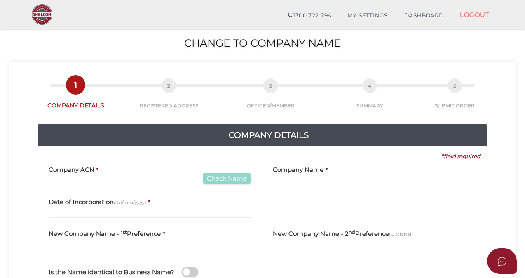
scroll to position [82, 0]
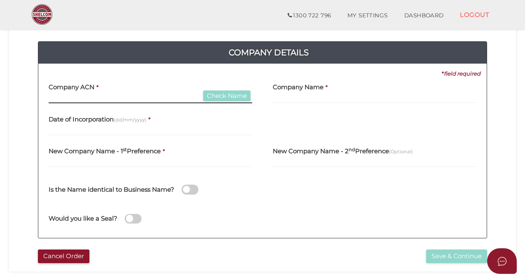
click at [112, 95] on input "text" at bounding box center [151, 98] width 204 height 9
type input "082087161"
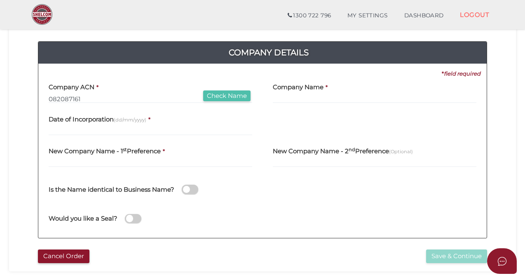
click at [225, 94] on button "Check Name" at bounding box center [226, 95] width 47 height 11
type input "LOUIS MELBOURNE PTY LTD"
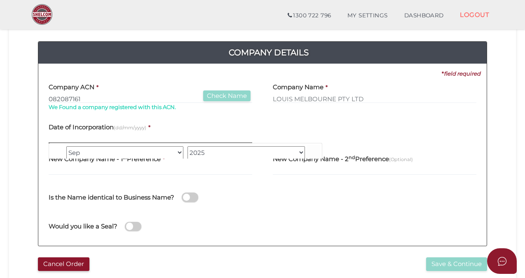
click at [112, 137] on input "text" at bounding box center [151, 138] width 204 height 9
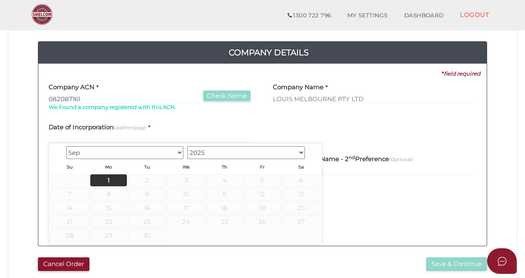
click at [301, 151] on select "1900 1901 1902 1903 1904 1905 1906 1907 1908 1909 1910 1911 1912 1913 1914 1915…" at bounding box center [247, 152] width 118 height 13
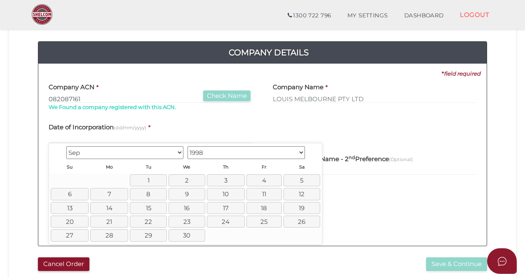
click at [178, 151] on select "Jan Feb Mar Apr May Jun Jul Aug Sep Oct Nov Dec" at bounding box center [125, 152] width 118 height 13
click at [153, 221] on link "24" at bounding box center [146, 221] width 38 height 12
type input "24/03/1998"
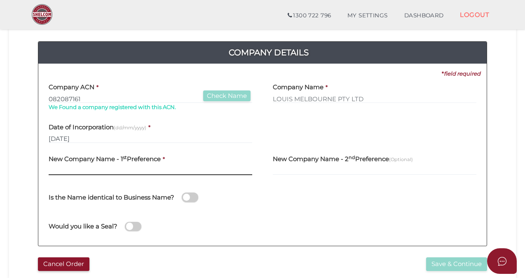
click at [62, 169] on input "text" at bounding box center [151, 170] width 204 height 9
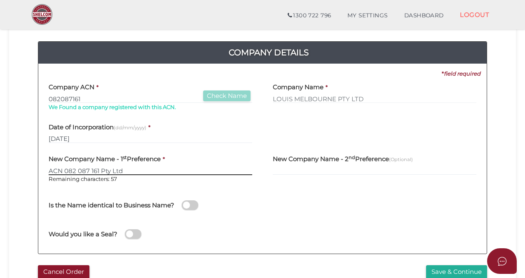
drag, startPoint x: 126, startPoint y: 172, endPoint x: 47, endPoint y: 169, distance: 79.3
click at [47, 169] on div "New Company Name - 1 st Preference * ACN 082 087 161 Pty Ltd Remaining characte…" at bounding box center [150, 169] width 224 height 40
type input "ACN 082 087 161 Pty Ltd"
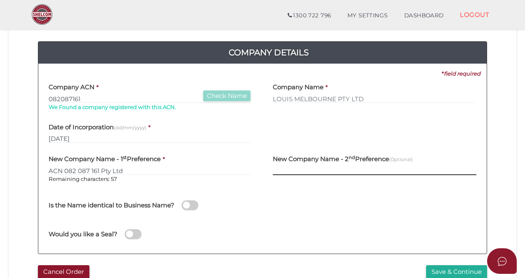
click at [292, 169] on input "text" at bounding box center [375, 170] width 204 height 9
paste input "ACN 082 087 161 Pty Ltd"
click at [276, 170] on input "ACN 082 087 161 Pty Ltd" at bounding box center [375, 170] width 204 height 9
click at [282, 170] on input "A.CN 082 087 161 Pty Ltd" at bounding box center [375, 170] width 204 height 9
click at [290, 171] on input "A.C.N 082 087 161 Pty Ltd" at bounding box center [375, 170] width 204 height 9
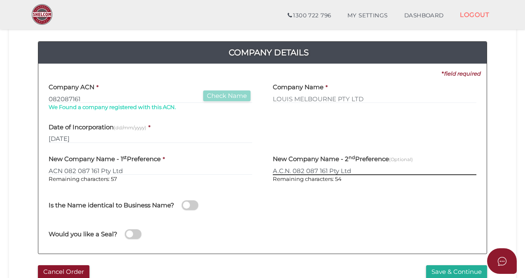
scroll to position [165, 0]
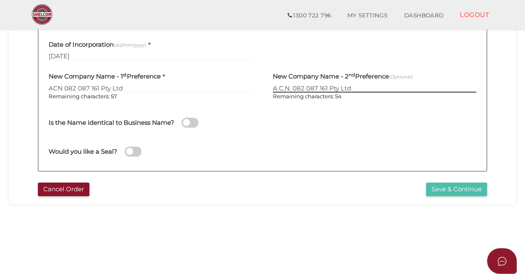
type input "A.C.N. 082 087 161 Pty Ltd"
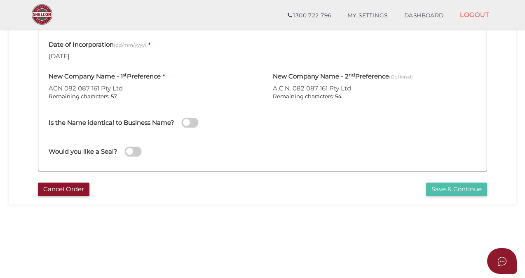
click at [456, 188] on button "Save & Continue" at bounding box center [456, 189] width 61 height 14
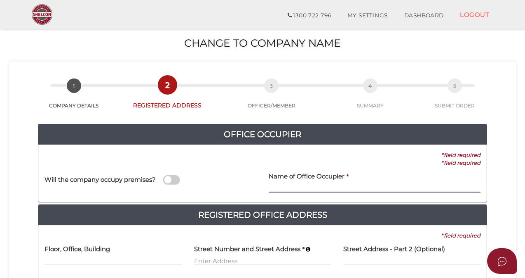
scroll to position [82, 0]
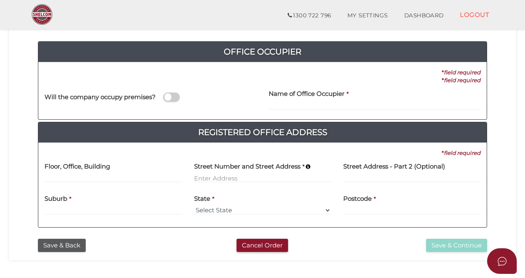
click at [173, 97] on span at bounding box center [171, 96] width 16 height 9
click at [0, 0] on input "checkbox" at bounding box center [0, 0] width 0 height 0
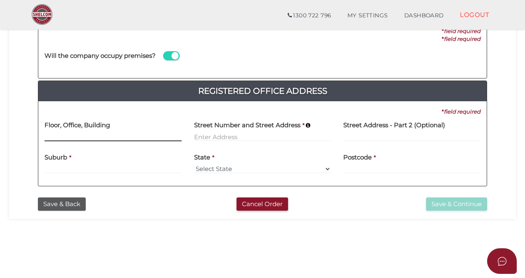
click at [85, 133] on input at bounding box center [113, 136] width 137 height 9
type input "Level 1"
click at [214, 134] on input at bounding box center [262, 136] width 137 height 9
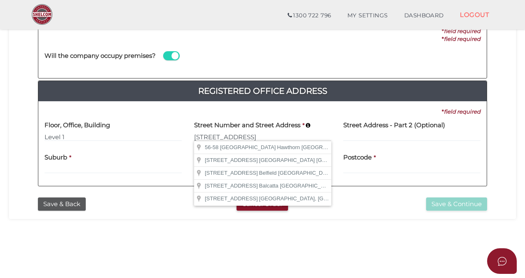
type input "56-58 Burwood Road"
click at [174, 162] on div "Suburb *" at bounding box center [113, 160] width 137 height 26
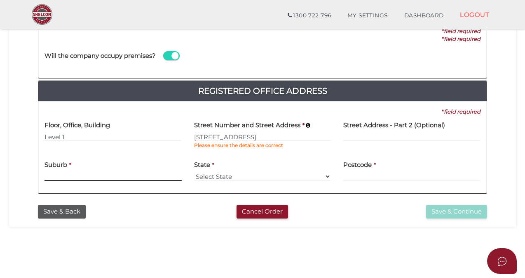
click at [81, 175] on input at bounding box center [113, 176] width 137 height 9
type input "Hawthorn"
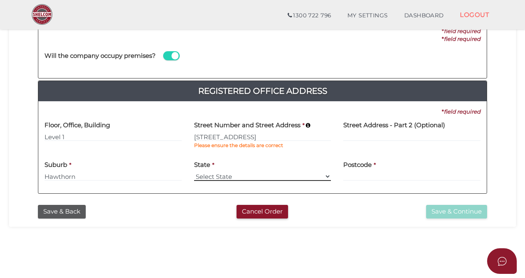
click at [221, 174] on select "Select State VIC ACT NSW NT QLD TAS WA SA" at bounding box center [262, 176] width 137 height 9
select select "VIC"
click at [194, 172] on select "Select State VIC ACT NSW NT QLD TAS WA SA" at bounding box center [262, 176] width 137 height 9
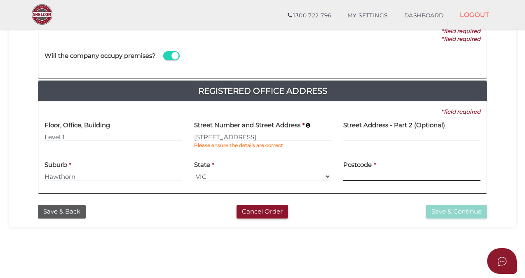
click at [357, 174] on input at bounding box center [412, 176] width 137 height 9
type input "3122"
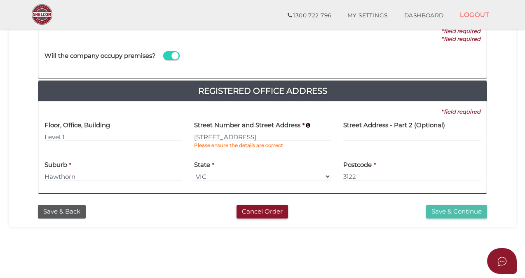
click at [455, 212] on button "Save & Continue" at bounding box center [456, 212] width 61 height 14
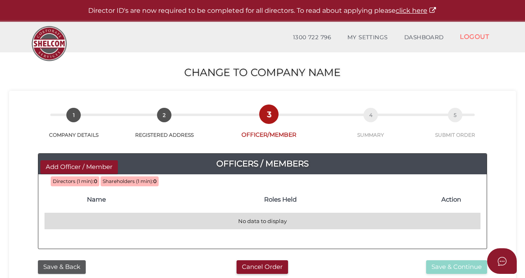
click at [115, 220] on td "No data to display" at bounding box center [263, 221] width 436 height 16
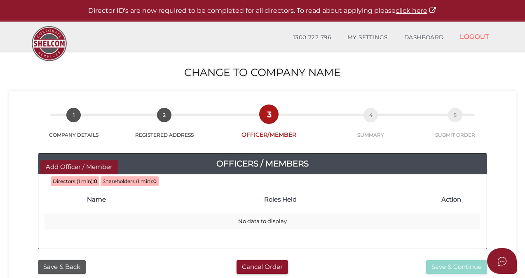
click at [64, 166] on button "Add Officer / Member" at bounding box center [79, 167] width 78 height 14
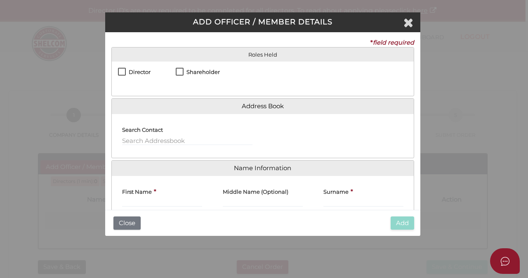
click at [123, 71] on label "Director" at bounding box center [134, 76] width 33 height 10
checkbox input "true"
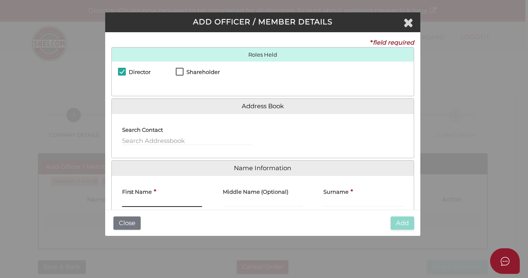
click at [135, 202] on input "First Name" at bounding box center [162, 202] width 80 height 9
type input "Konstantinos"
click at [335, 201] on input "Surname" at bounding box center [363, 202] width 80 height 9
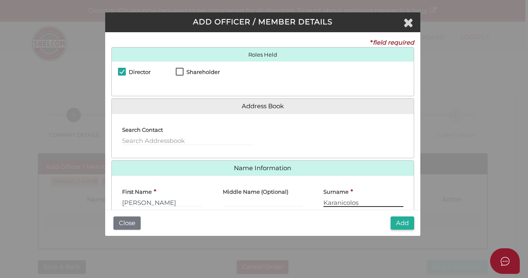
type input "Karanicolos"
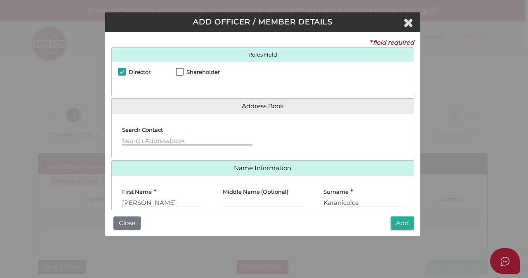
click at [158, 139] on input "text" at bounding box center [187, 140] width 130 height 9
drag, startPoint x: 198, startPoint y: 150, endPoint x: 197, endPoint y: 143, distance: 6.7
click at [197, 145] on div "Search Contact 33 Berrima Road" at bounding box center [187, 135] width 151 height 31
click at [186, 145] on div "Search Contact 33 Berrima Road" at bounding box center [187, 135] width 151 height 31
click at [187, 137] on input "33 Berrima Road" at bounding box center [187, 140] width 130 height 9
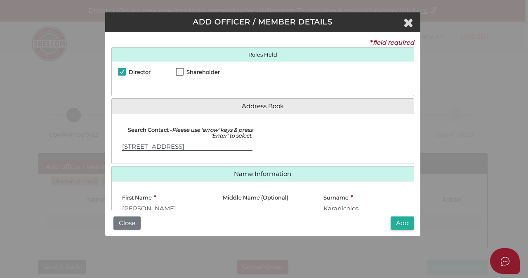
drag, startPoint x: 212, startPoint y: 146, endPoint x: 221, endPoint y: 148, distance: 8.8
click at [213, 146] on input "33 Berrima Road, Donvale VIc 3111" at bounding box center [187, 146] width 130 height 9
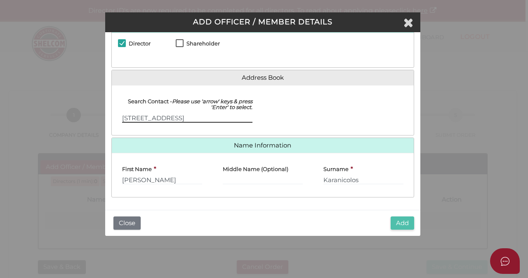
type input "33 Berrima Road, Donvale VIC 3111"
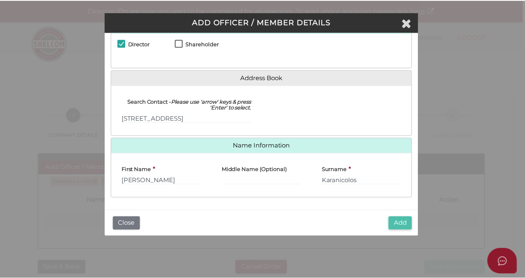
scroll to position [22, 0]
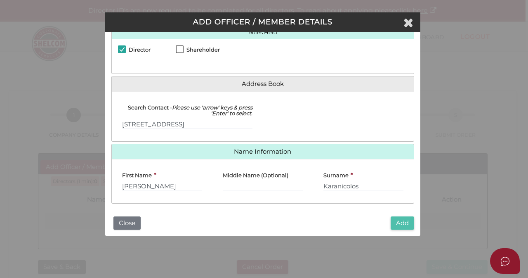
click at [403, 221] on button "Add" at bounding box center [403, 223] width 24 height 14
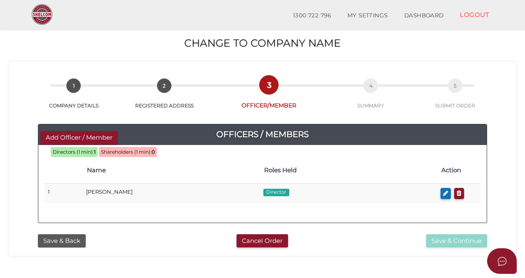
scroll to position [41, 0]
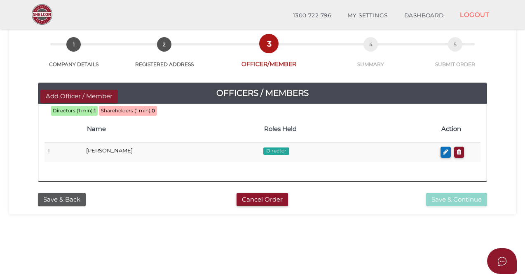
click at [90, 97] on button "Add Officer / Member" at bounding box center [79, 96] width 78 height 14
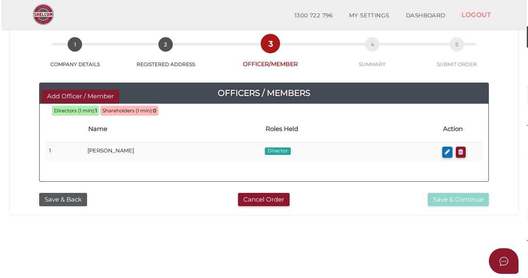
scroll to position [0, 0]
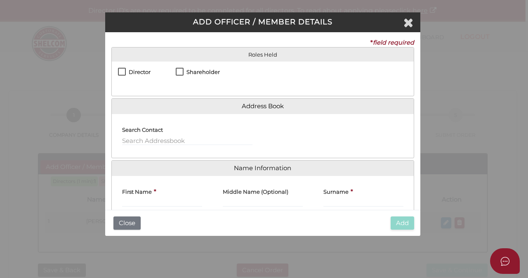
click at [180, 71] on label "Shareholder" at bounding box center [198, 76] width 44 height 10
checkbox input "true"
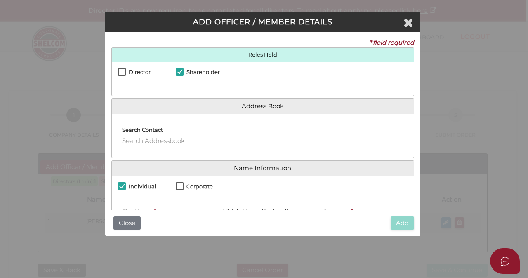
click at [139, 138] on input "text" at bounding box center [187, 140] width 130 height 9
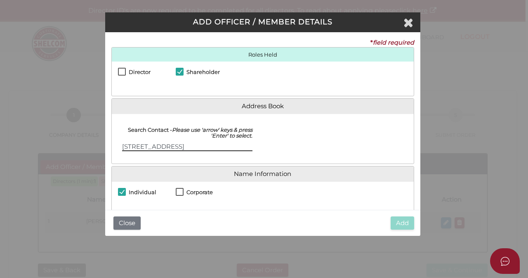
click at [201, 146] on input "33 Berrima Road, Donvale VIC 3111" at bounding box center [187, 146] width 130 height 9
type input "[STREET_ADDRESS]"
click at [177, 191] on label "Corporate" at bounding box center [194, 194] width 37 height 13
checkbox input "true"
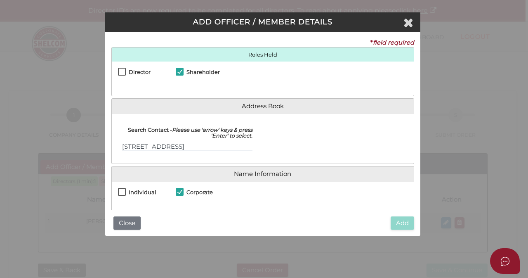
checkbox input "false"
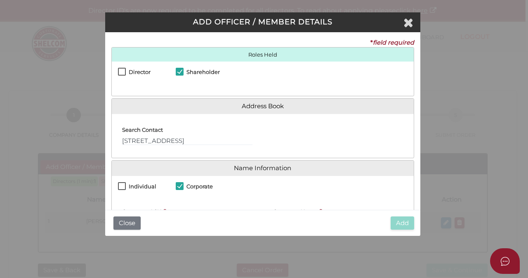
scroll to position [58, 0]
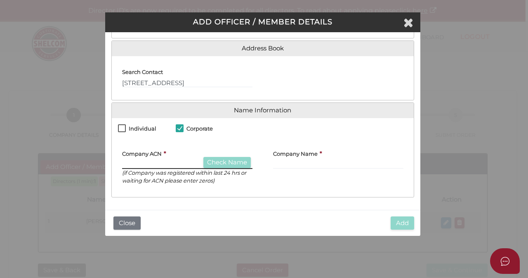
click at [167, 160] on input "text" at bounding box center [187, 164] width 130 height 9
type input "650777058"
click at [224, 160] on button "Check Name" at bounding box center [226, 162] width 47 height 11
type input "KARANICOLOS INVESTMENTS PTY LTD"
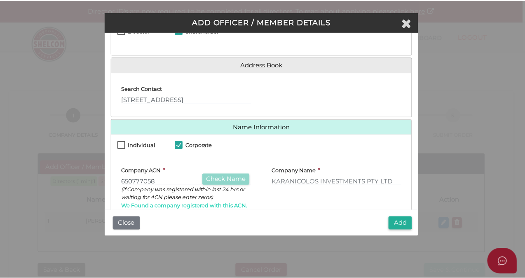
scroll to position [66, 0]
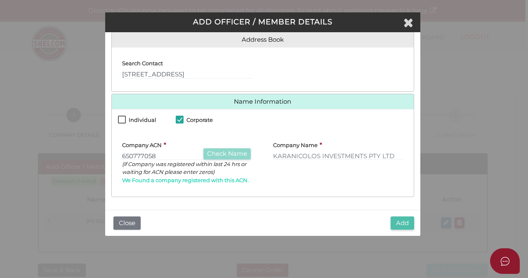
click at [401, 222] on button "Add" at bounding box center [403, 223] width 24 height 14
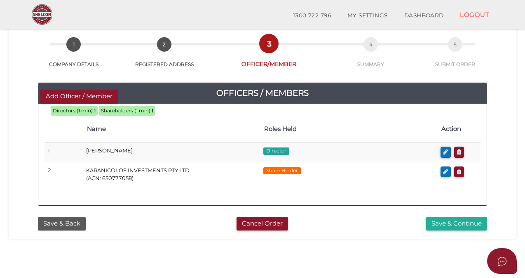
scroll to position [82, 0]
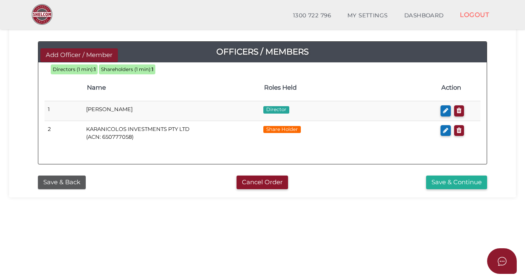
click at [77, 56] on button "Add Officer / Member" at bounding box center [79, 55] width 78 height 14
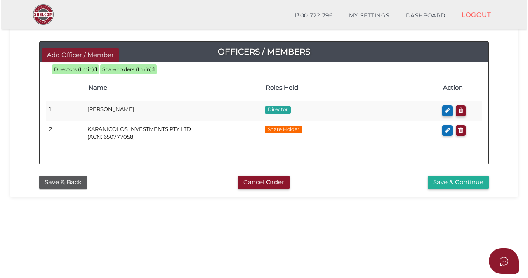
scroll to position [0, 0]
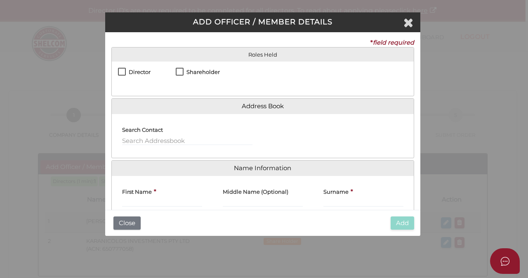
click at [179, 71] on label "Shareholder" at bounding box center [198, 76] width 44 height 10
checkbox input "true"
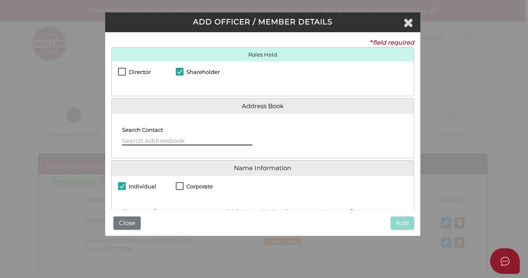
click at [136, 137] on input "text" at bounding box center [187, 140] width 130 height 9
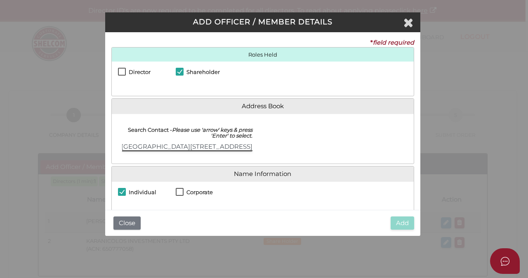
scroll to position [0, 45]
type input "Stoneview Orchards, Fryers Road, Elphinstone VIC 3448"
click at [180, 193] on label "Corporate" at bounding box center [194, 194] width 37 height 13
checkbox input "true"
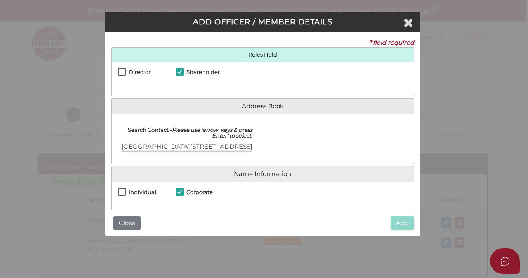
checkbox input "false"
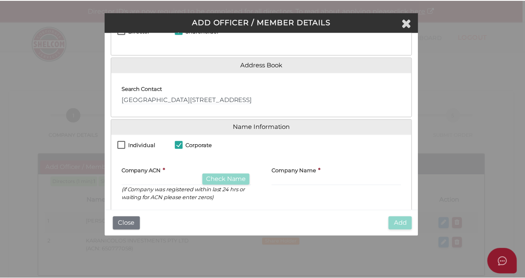
scroll to position [58, 0]
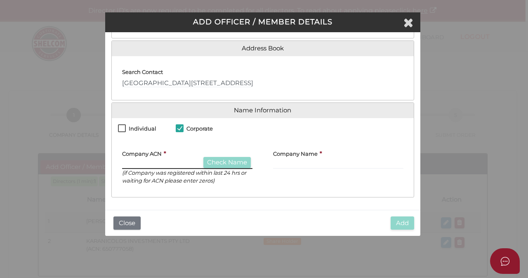
click at [141, 161] on input "text" at bounding box center [187, 164] width 130 height 9
type input "646212008"
click at [225, 160] on button "Check Name" at bounding box center [226, 162] width 47 height 11
type input "STONEVIEW HOLDINGS PTY LTD"
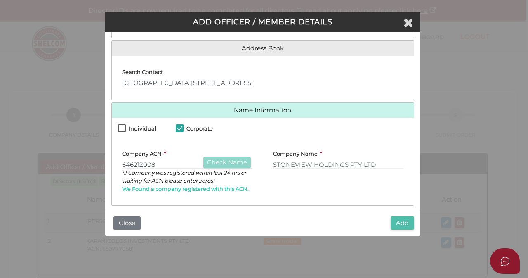
click at [403, 223] on button "Add" at bounding box center [403, 223] width 24 height 14
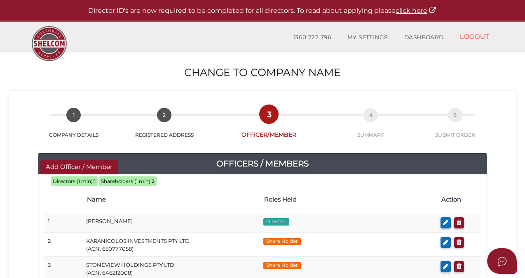
scroll to position [124, 0]
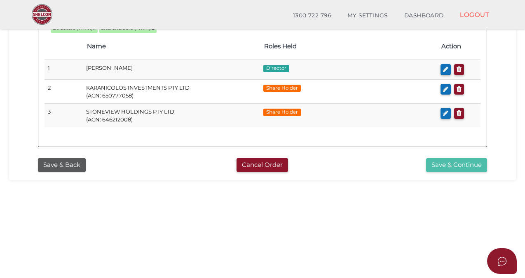
click at [459, 165] on button "Save & Continue" at bounding box center [456, 165] width 61 height 14
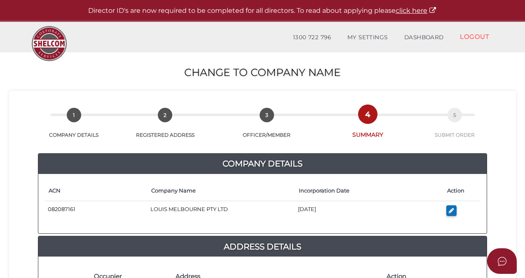
scroll to position [289, 0]
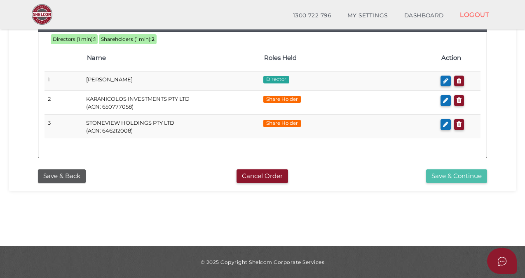
click at [456, 173] on button "Save & Continue" at bounding box center [456, 176] width 61 height 14
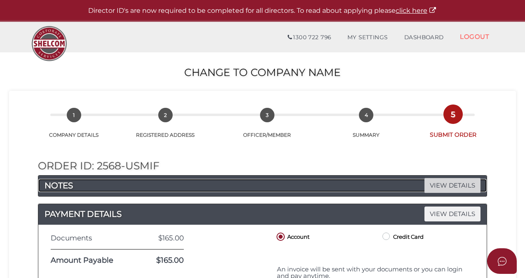
click at [452, 186] on span "VIEW DETAILS" at bounding box center [453, 185] width 56 height 14
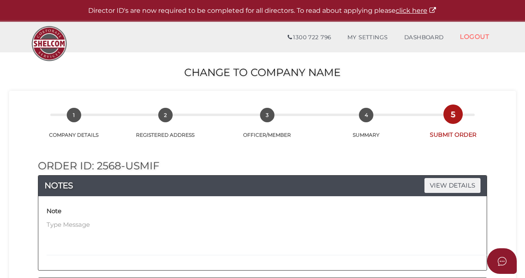
click at [89, 47] on div at bounding box center [65, 36] width 89 height 29
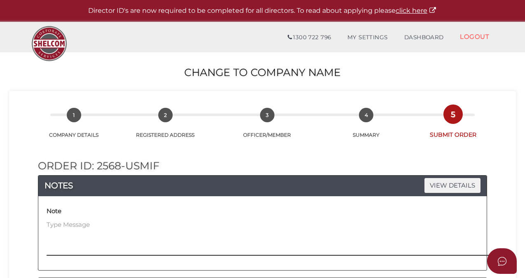
click at [94, 243] on textarea at bounding box center [325, 237] width 556 height 35
click at [329, 223] on textarea "see ticket number 24380 to be done concurrently with registration business name…" at bounding box center [325, 237] width 556 height 35
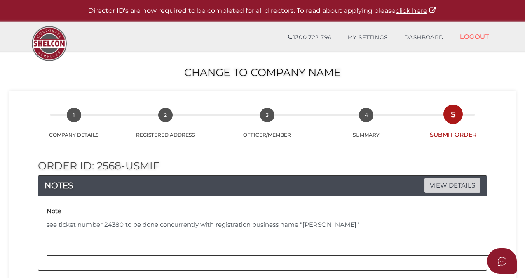
type textarea "see ticket number 24380 to be done concurrently with registration business name…"
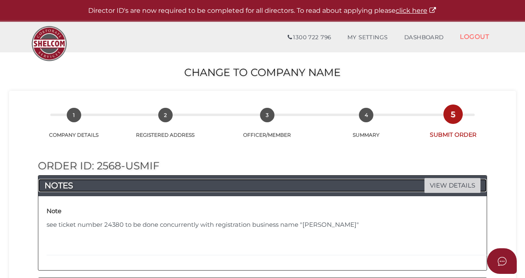
click at [455, 188] on span "VIEW DETAILS" at bounding box center [453, 185] width 56 height 14
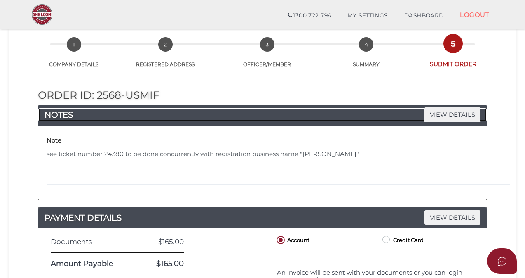
scroll to position [289, 0]
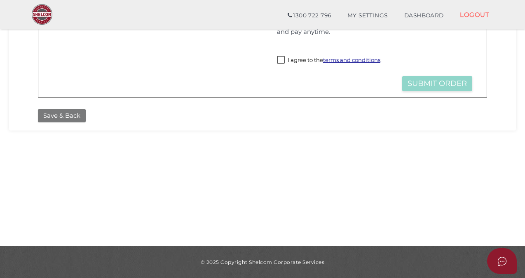
click at [62, 113] on button "Save & Back" at bounding box center [62, 116] width 48 height 14
